Goal: Transaction & Acquisition: Obtain resource

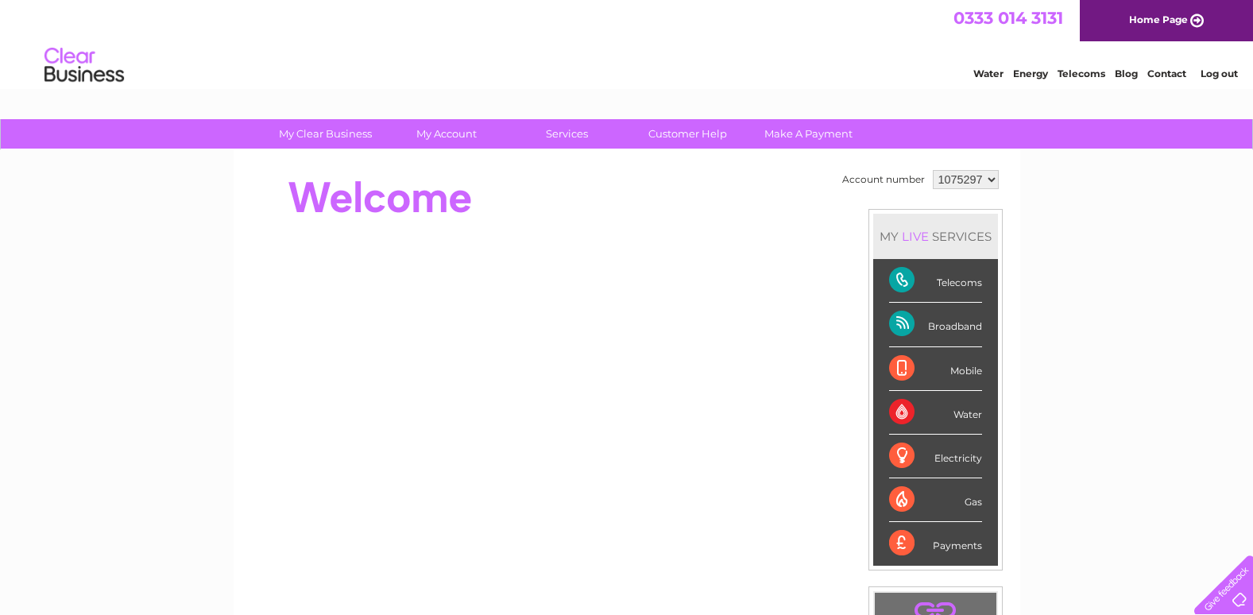
click at [990, 182] on select "1075297 1075298" at bounding box center [966, 179] width 66 height 19
select select "1075298"
click at [933, 170] on select "1075297 1075298" at bounding box center [966, 179] width 66 height 19
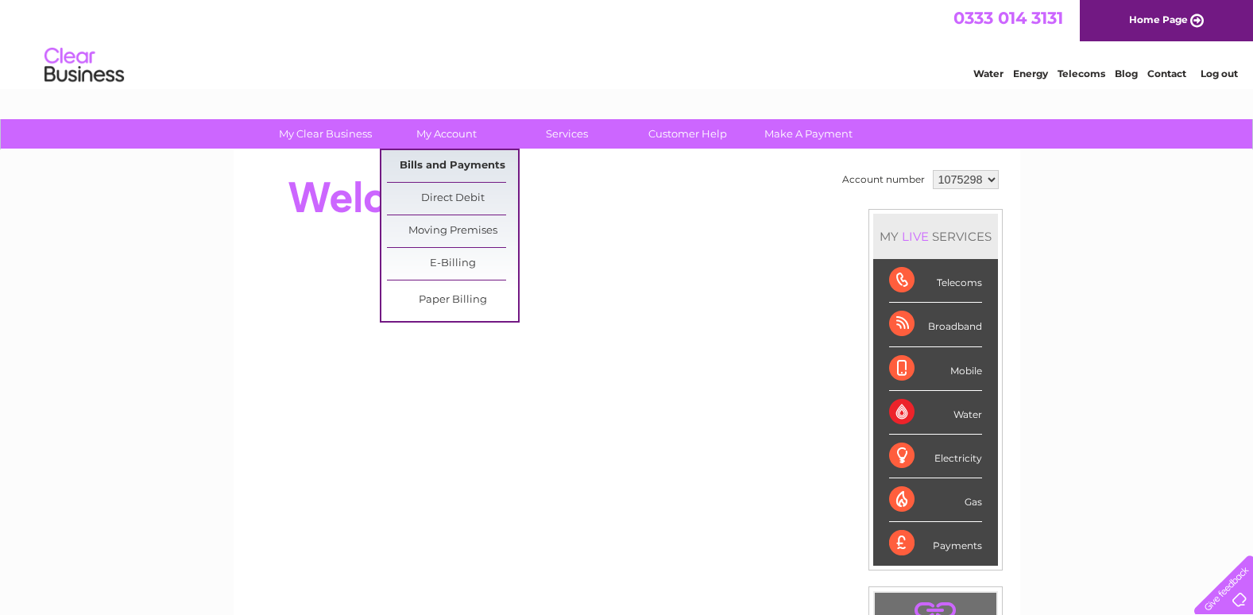
click at [450, 160] on link "Bills and Payments" at bounding box center [452, 166] width 131 height 32
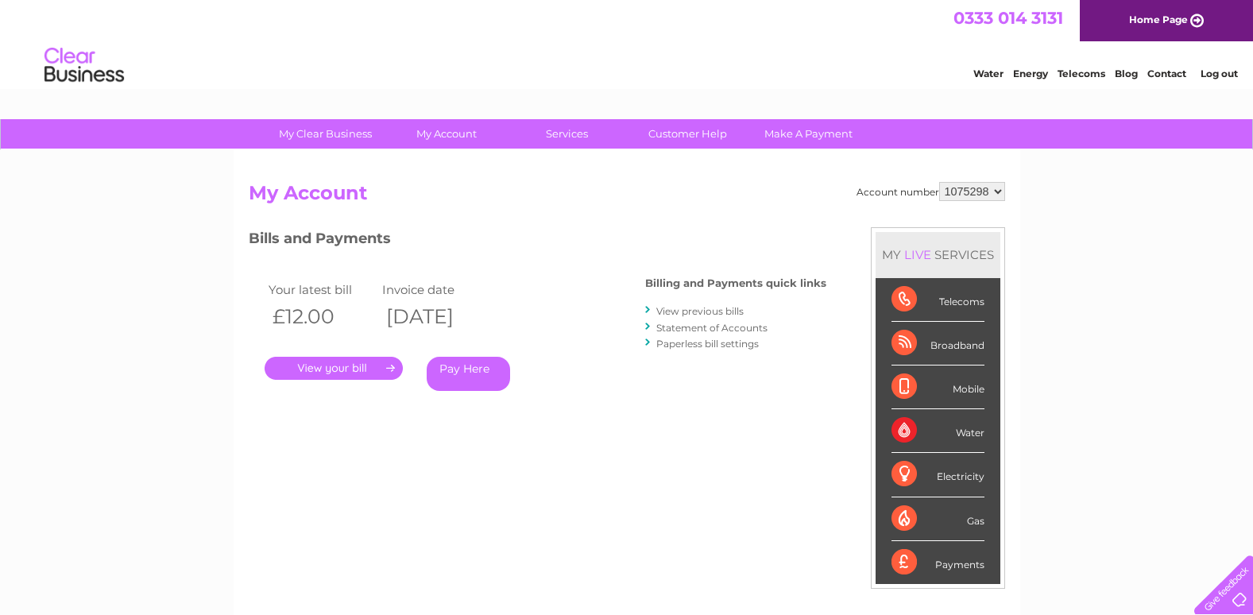
click at [993, 189] on select "1075297 1075298" at bounding box center [972, 191] width 66 height 19
click at [710, 315] on link "View previous bills" at bounding box center [699, 311] width 87 height 12
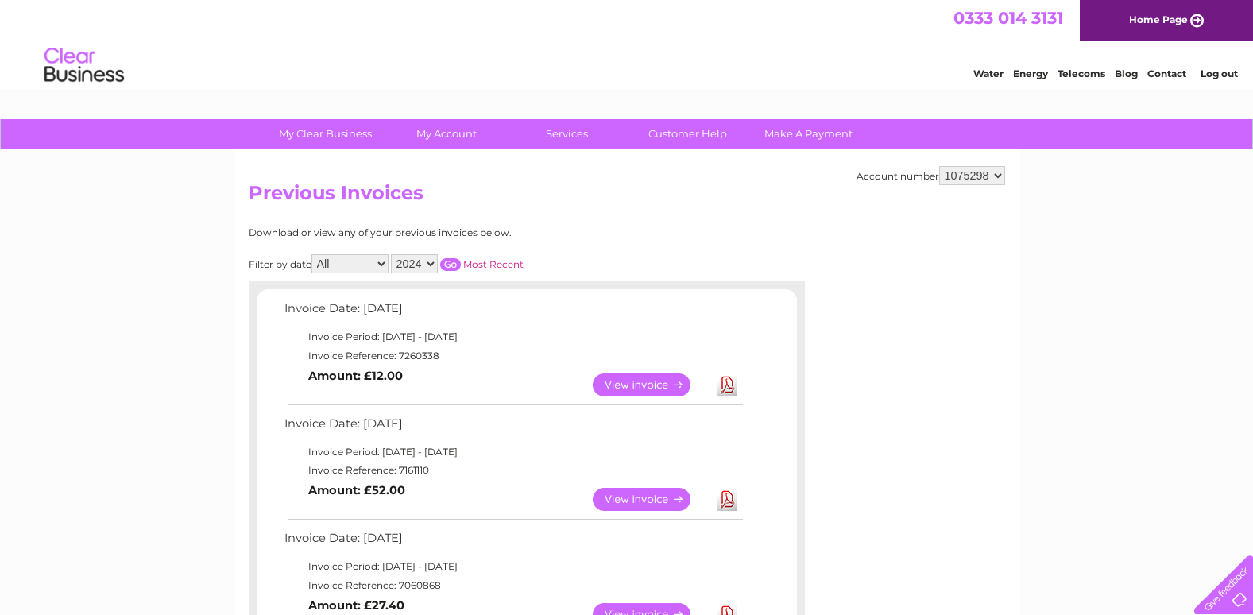
click at [657, 387] on link "View" at bounding box center [651, 384] width 117 height 23
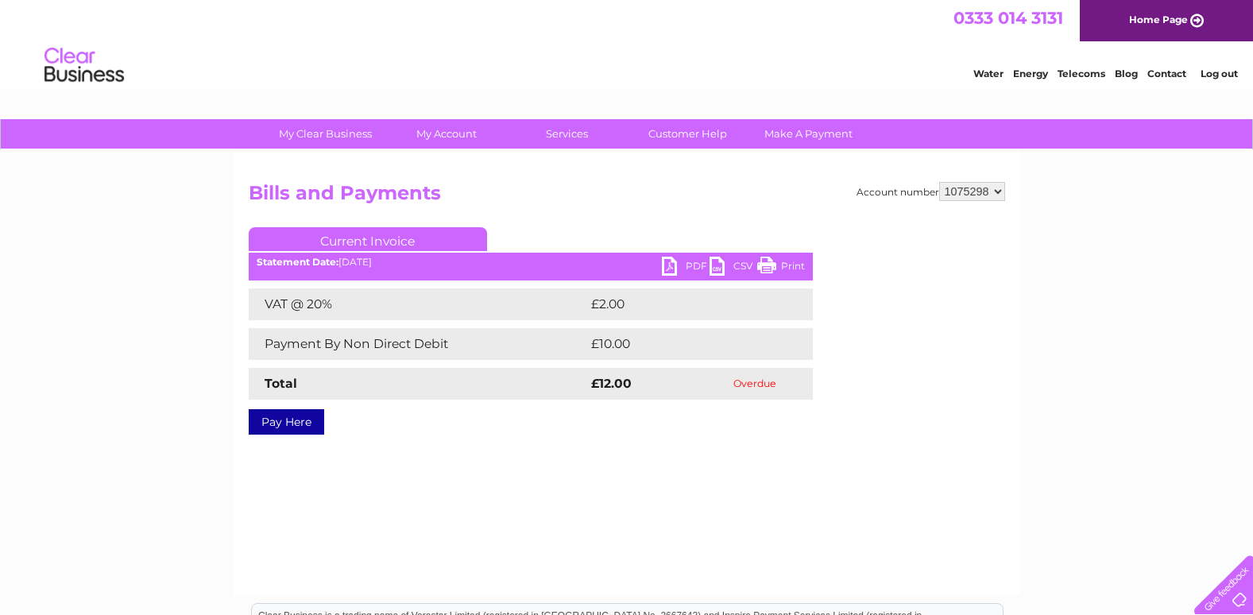
click at [687, 263] on link "PDF" at bounding box center [686, 268] width 48 height 23
click at [667, 267] on link "PDF" at bounding box center [686, 268] width 48 height 23
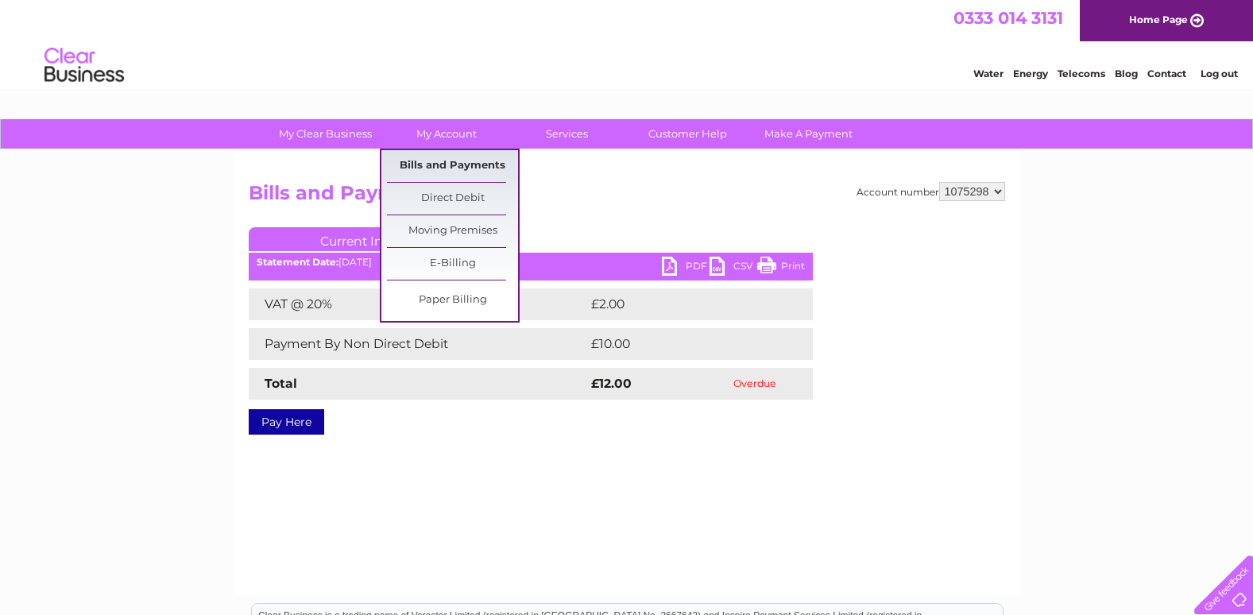
click at [446, 170] on link "Bills and Payments" at bounding box center [452, 166] width 131 height 32
click at [451, 168] on link "Bills and Payments" at bounding box center [452, 166] width 131 height 32
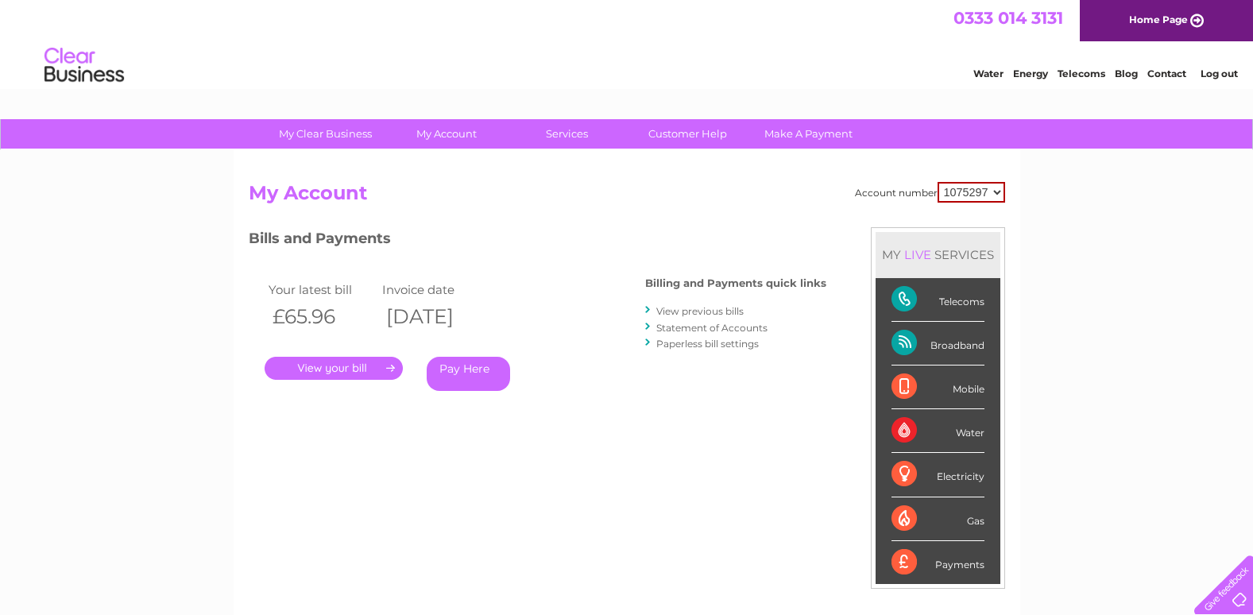
click at [687, 327] on link "Statement of Accounts" at bounding box center [711, 328] width 111 height 12
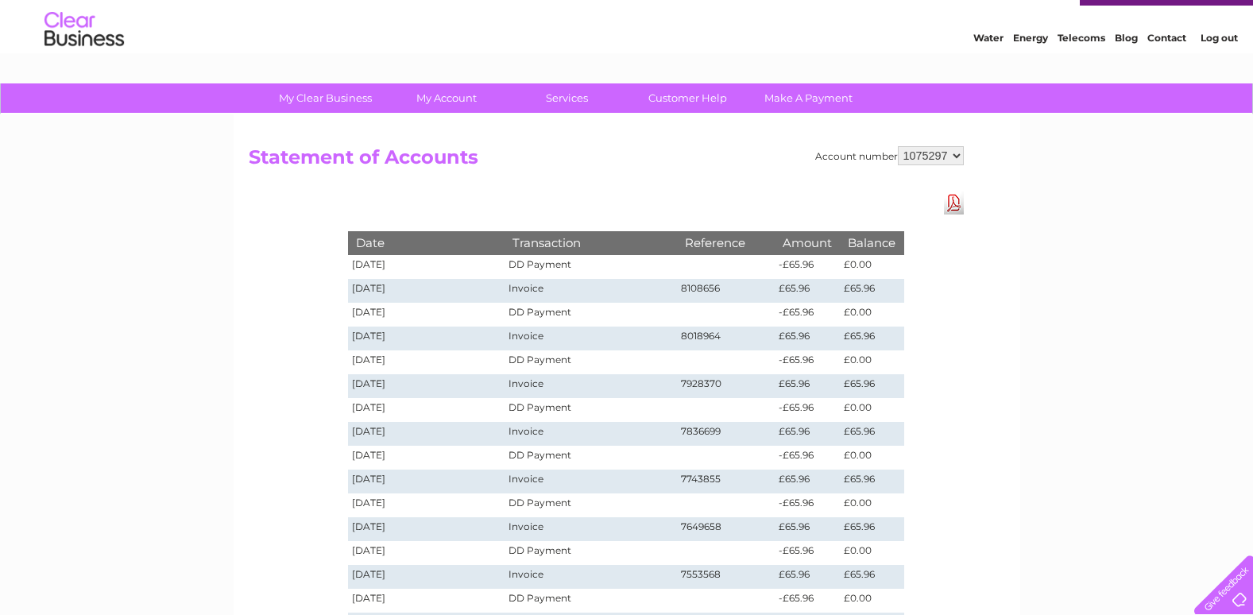
scroll to position [27, 0]
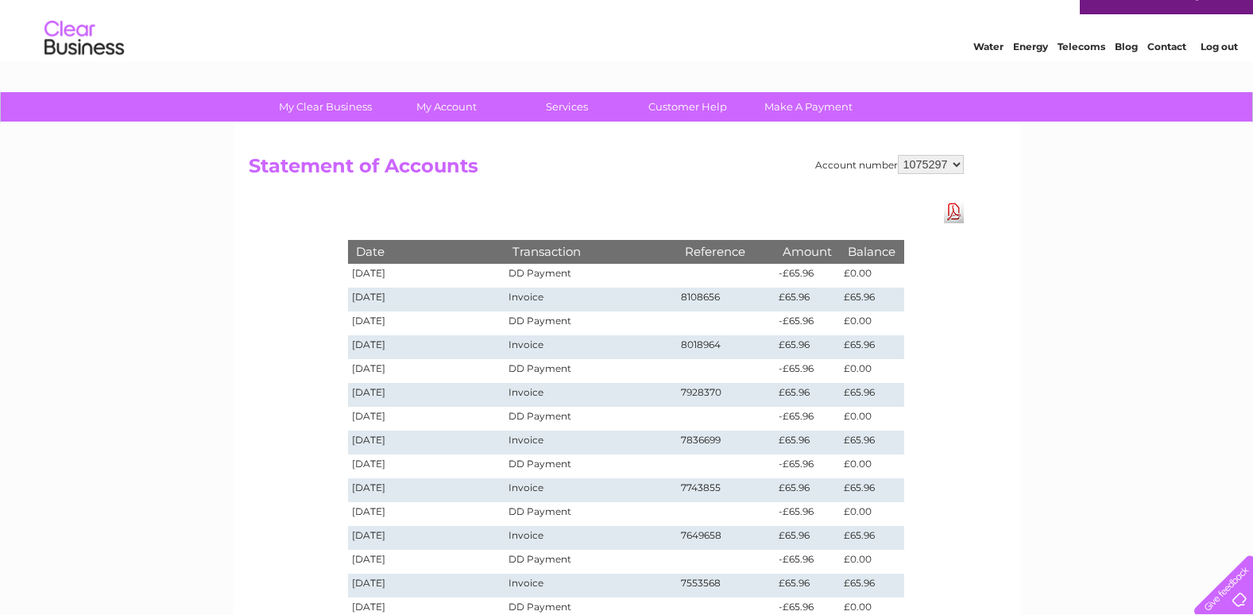
click at [957, 164] on select "1075297 1075298" at bounding box center [931, 164] width 66 height 19
select select "1075298"
click at [898, 155] on select "1075297 1075298" at bounding box center [931, 164] width 66 height 19
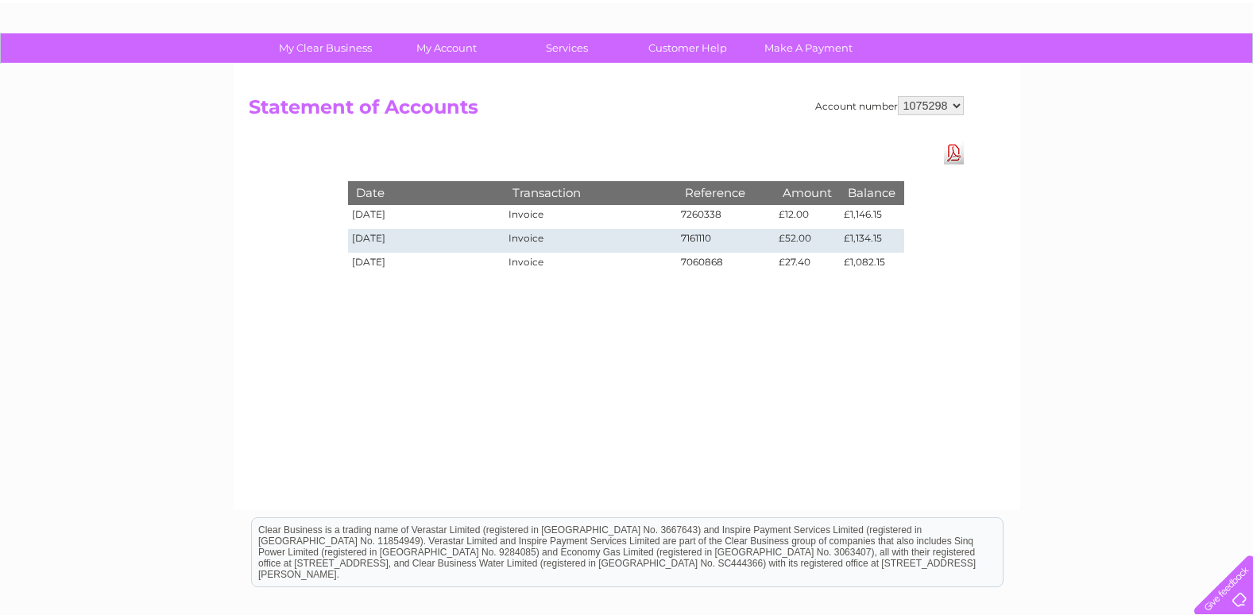
scroll to position [87, 0]
